Goal: Information Seeking & Learning: Learn about a topic

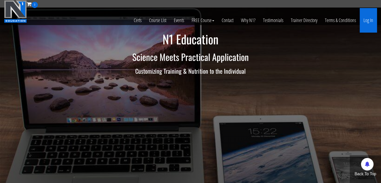
click at [369, 22] on link "Log In" at bounding box center [368, 20] width 17 height 25
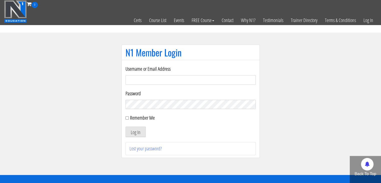
click at [152, 80] on input "Username or Email Address" at bounding box center [190, 80] width 130 height 10
type input "[EMAIL_ADDRESS][DOMAIN_NAME]"
click at [125, 126] on button "Log In" at bounding box center [135, 131] width 20 height 11
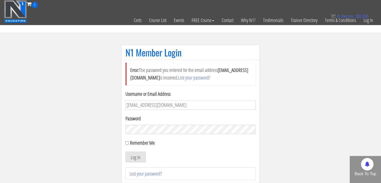
click at [125, 151] on button "Log In" at bounding box center [135, 156] width 20 height 11
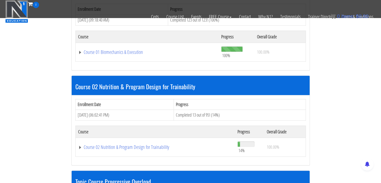
scroll to position [199, 0]
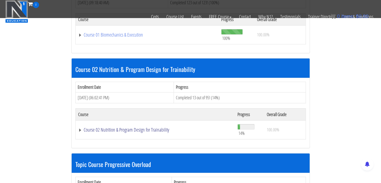
click at [144, 129] on link "Course 02 Nutrition & Program Design for Trainability" at bounding box center [155, 129] width 154 height 5
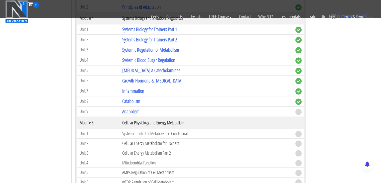
scroll to position [425, 0]
click at [128, 109] on link "Anabolism" at bounding box center [130, 111] width 17 height 7
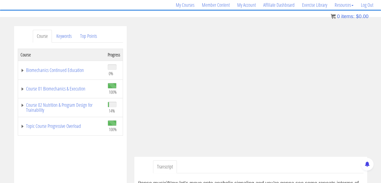
scroll to position [75, 0]
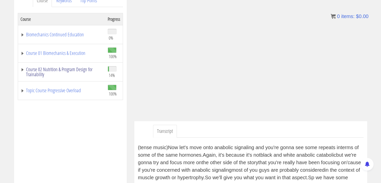
click at [21, 68] on link "Course 02 Nutrition & Program Design for Trainability" at bounding box center [62, 72] width 82 height 10
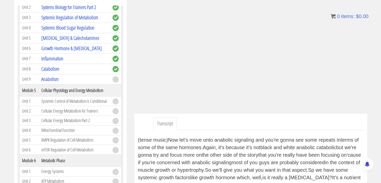
scroll to position [190, 0]
